Goal: Task Accomplishment & Management: Complete application form

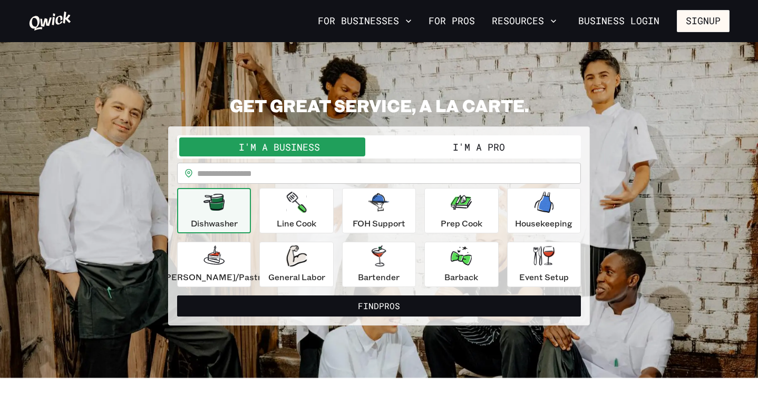
click at [377, 171] on input "text" at bounding box center [389, 173] width 384 height 21
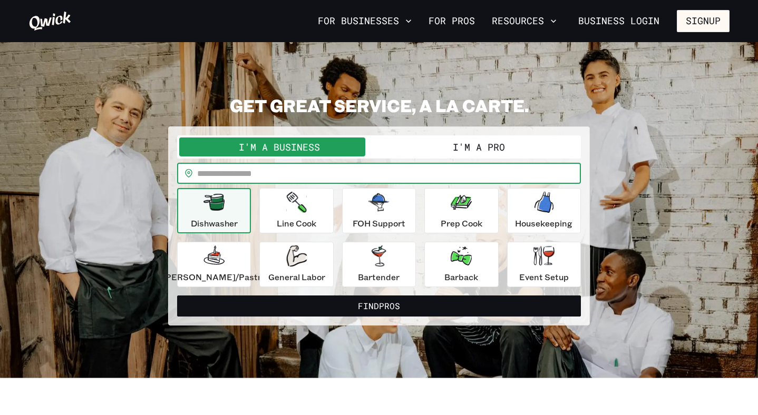
click at [405, 164] on input "text" at bounding box center [389, 173] width 384 height 21
paste input "**********"
drag, startPoint x: 333, startPoint y: 173, endPoint x: 199, endPoint y: 172, distance: 134.4
click at [199, 172] on div "**********" at bounding box center [379, 173] width 404 height 21
type input "*****"
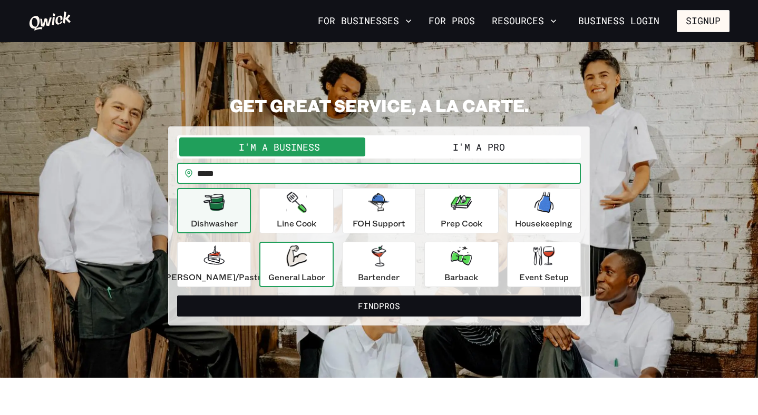
click at [300, 259] on icon "button" at bounding box center [296, 256] width 21 height 21
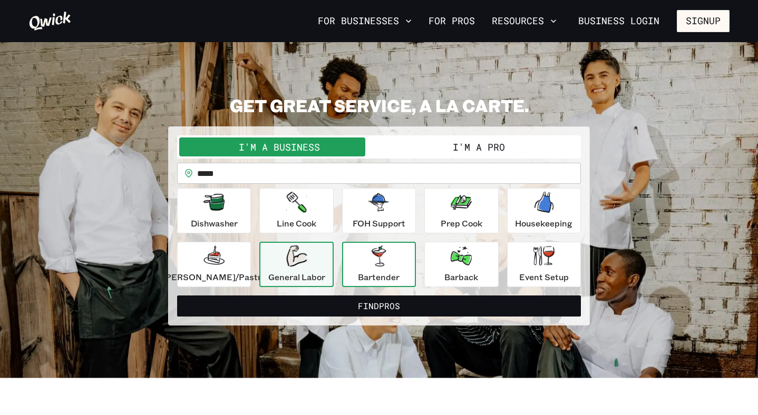
click at [393, 268] on div "Bartender" at bounding box center [379, 265] width 42 height 38
click at [314, 268] on div "General Labor" at bounding box center [296, 265] width 57 height 38
click at [522, 256] on div "Event Setup" at bounding box center [544, 265] width 50 height 38
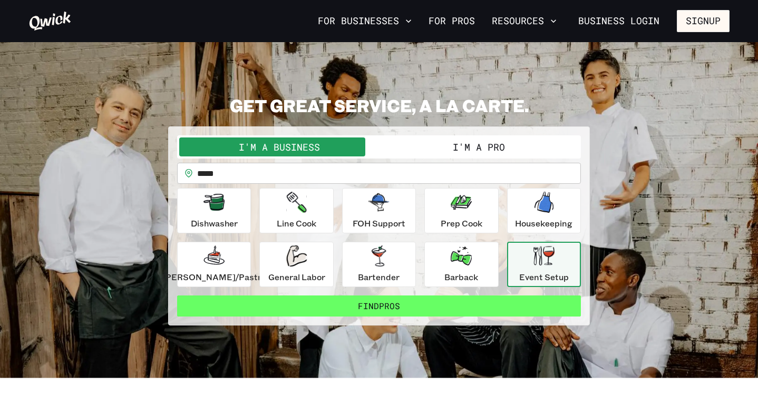
click at [438, 311] on button "Find Pros" at bounding box center [379, 306] width 404 height 21
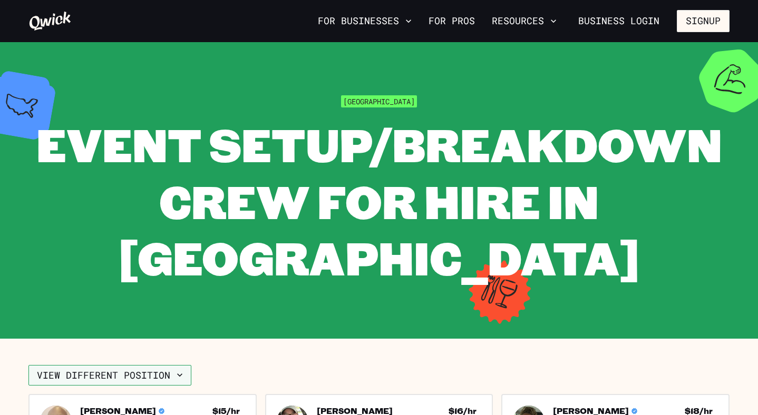
click at [154, 365] on button "View different position" at bounding box center [109, 375] width 163 height 21
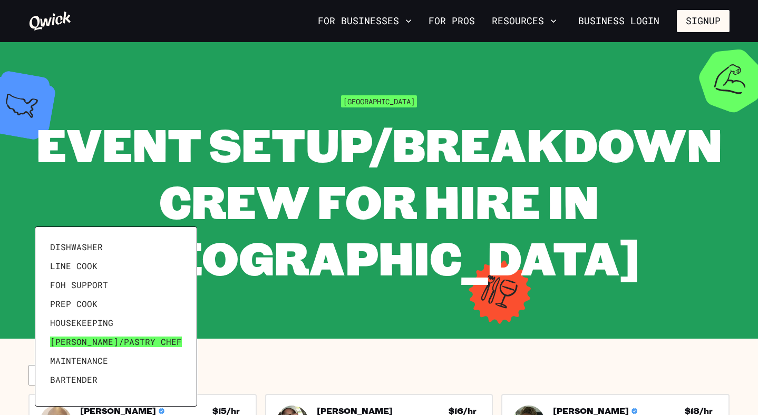
scroll to position [1, 0]
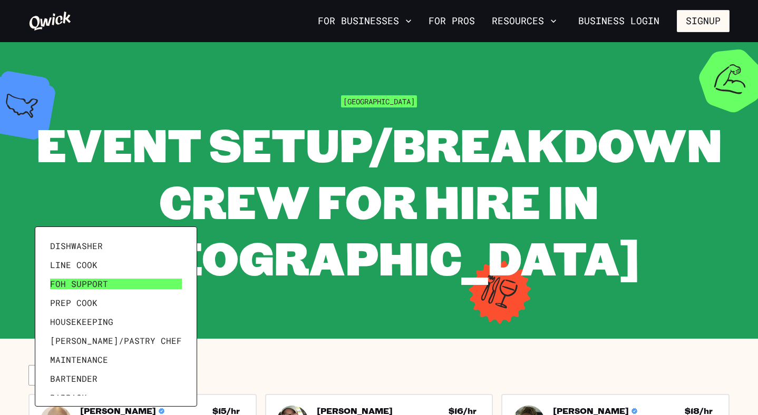
click at [121, 287] on link "FOH Support" at bounding box center [116, 284] width 140 height 19
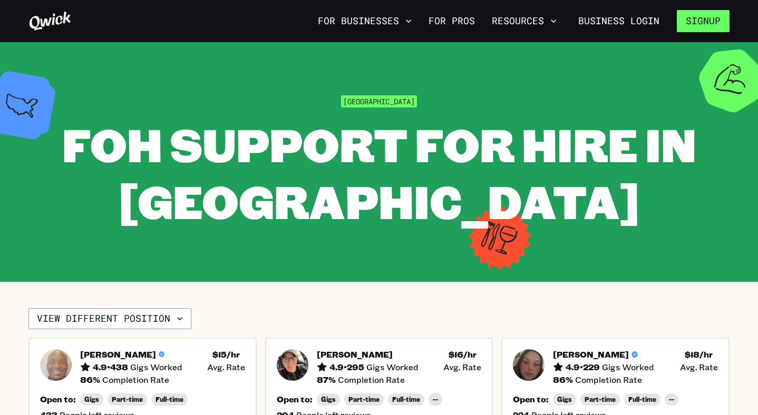
click at [703, 25] on button "Signup" at bounding box center [703, 21] width 53 height 22
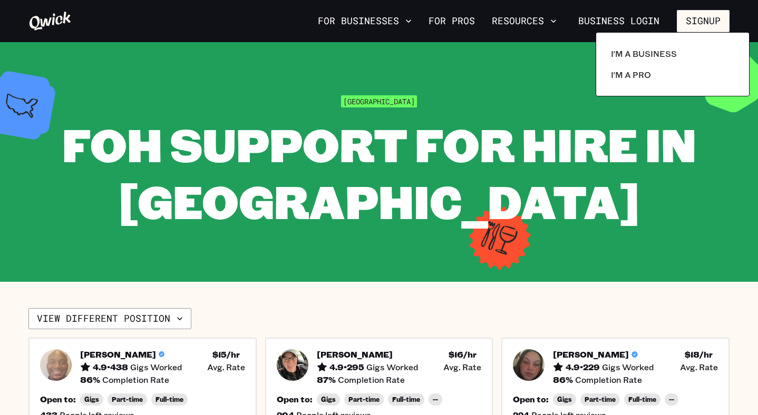
click at [615, 24] on div at bounding box center [379, 207] width 758 height 415
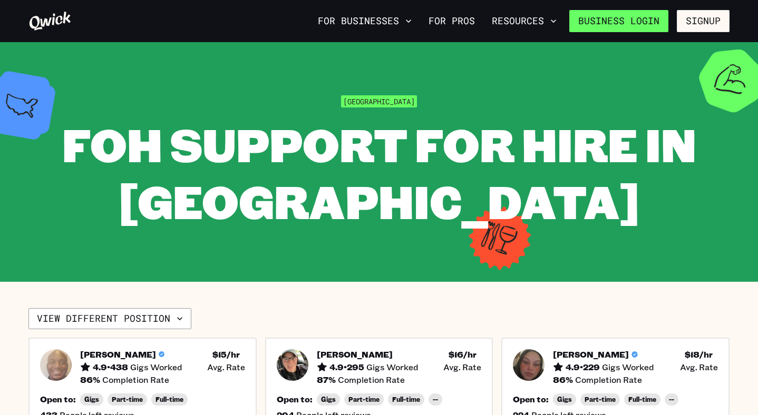
click at [611, 19] on link "Business Login" at bounding box center [618, 21] width 99 height 22
